Goal: Information Seeking & Learning: Learn about a topic

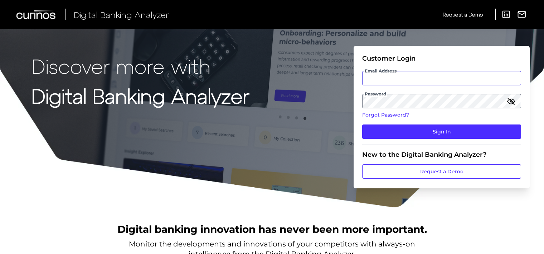
type input "[EMAIL_ADDRESS][DOMAIN_NAME]"
click at [510, 102] on icon "button" at bounding box center [511, 101] width 6 height 6
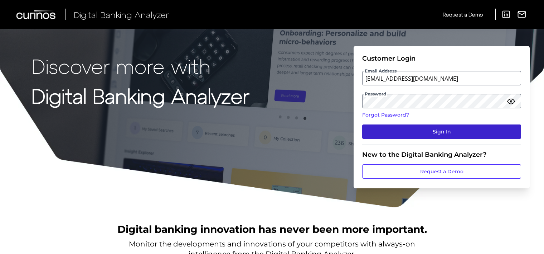
click at [444, 133] on button "Sign In" at bounding box center [441, 131] width 159 height 14
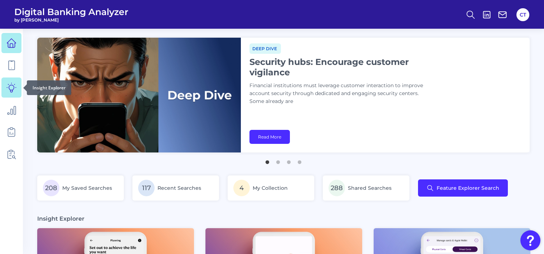
click at [11, 92] on icon at bounding box center [11, 87] width 9 height 9
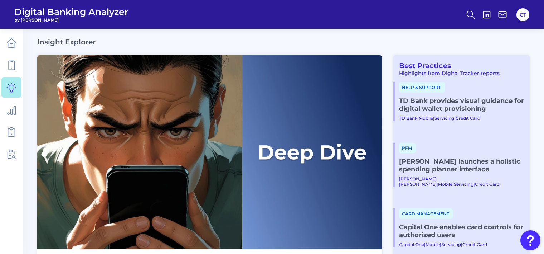
scroll to position [143, 0]
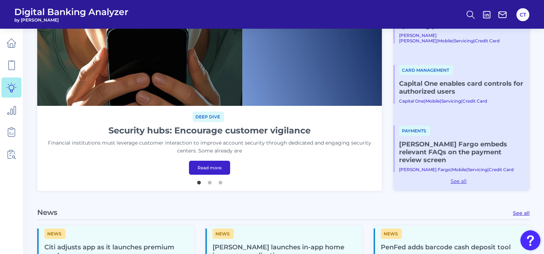
click at [209, 165] on link "Read more" at bounding box center [209, 167] width 41 height 14
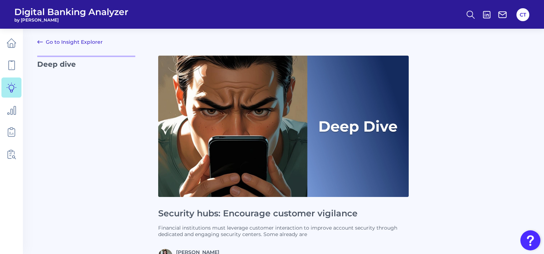
click at [73, 40] on link "Go to Insight Explorer" at bounding box center [70, 42] width 66 height 9
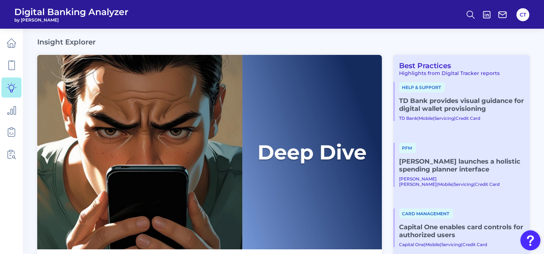
click at [524, 22] on div "CT" at bounding box center [523, 14] width 16 height 16
click at [524, 19] on button "CT" at bounding box center [523, 14] width 13 height 13
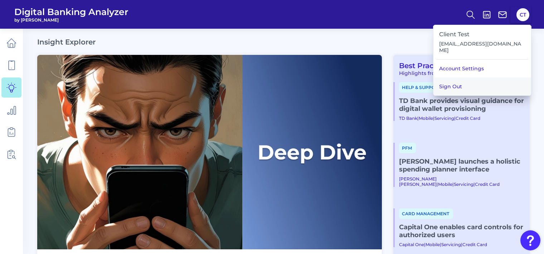
click at [464, 81] on button "Sign Out" at bounding box center [483, 86] width 98 height 18
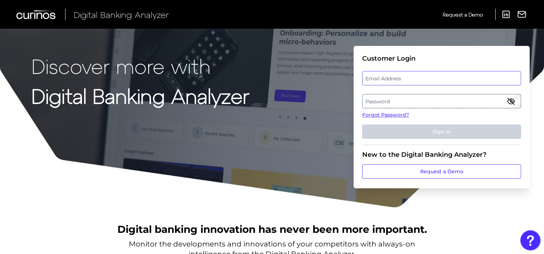
type input "[EMAIL_ADDRESS][DOMAIN_NAME]"
